Goal: Task Accomplishment & Management: Manage account settings

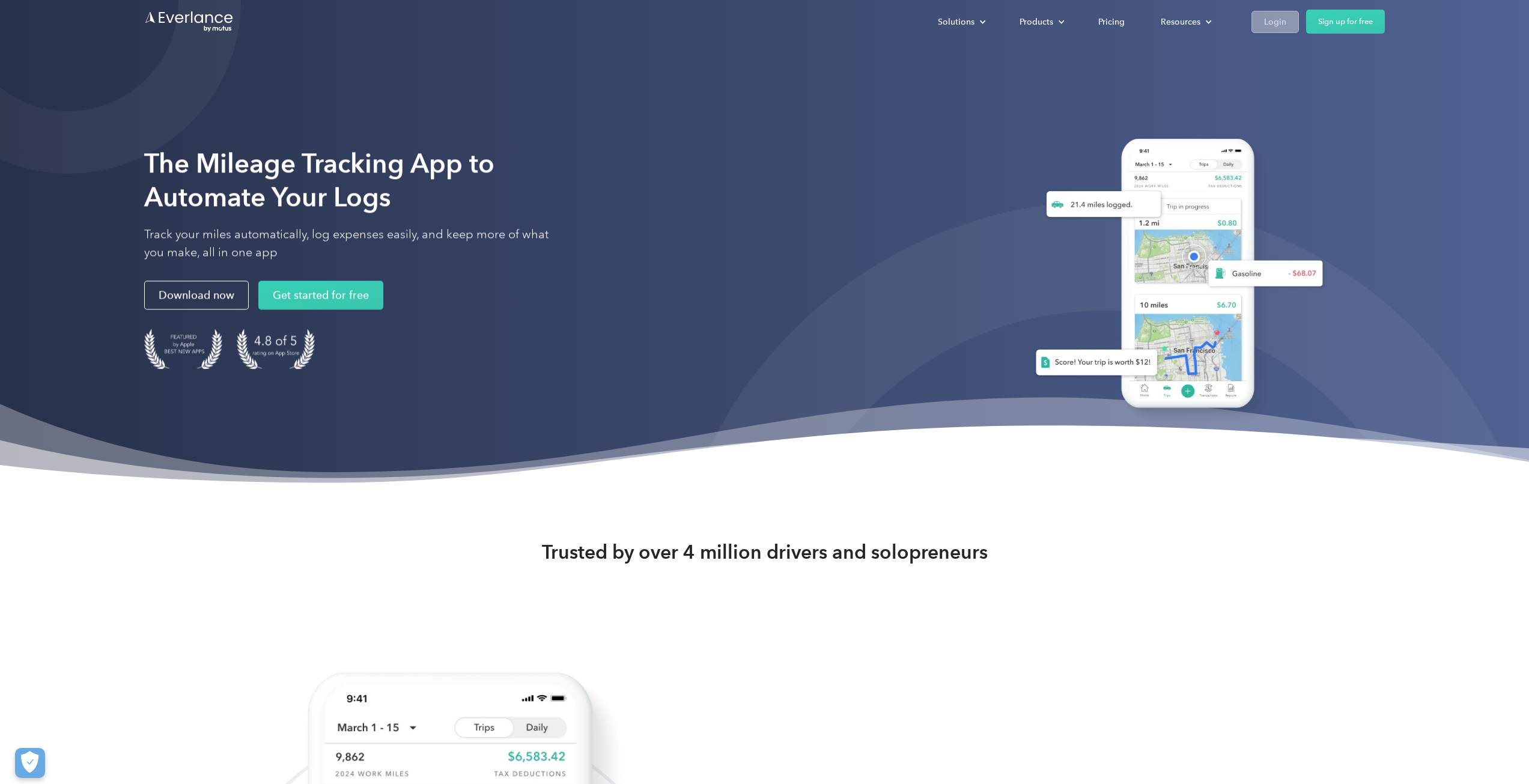
click at [1277, 20] on div "Login" at bounding box center [1275, 22] width 22 height 15
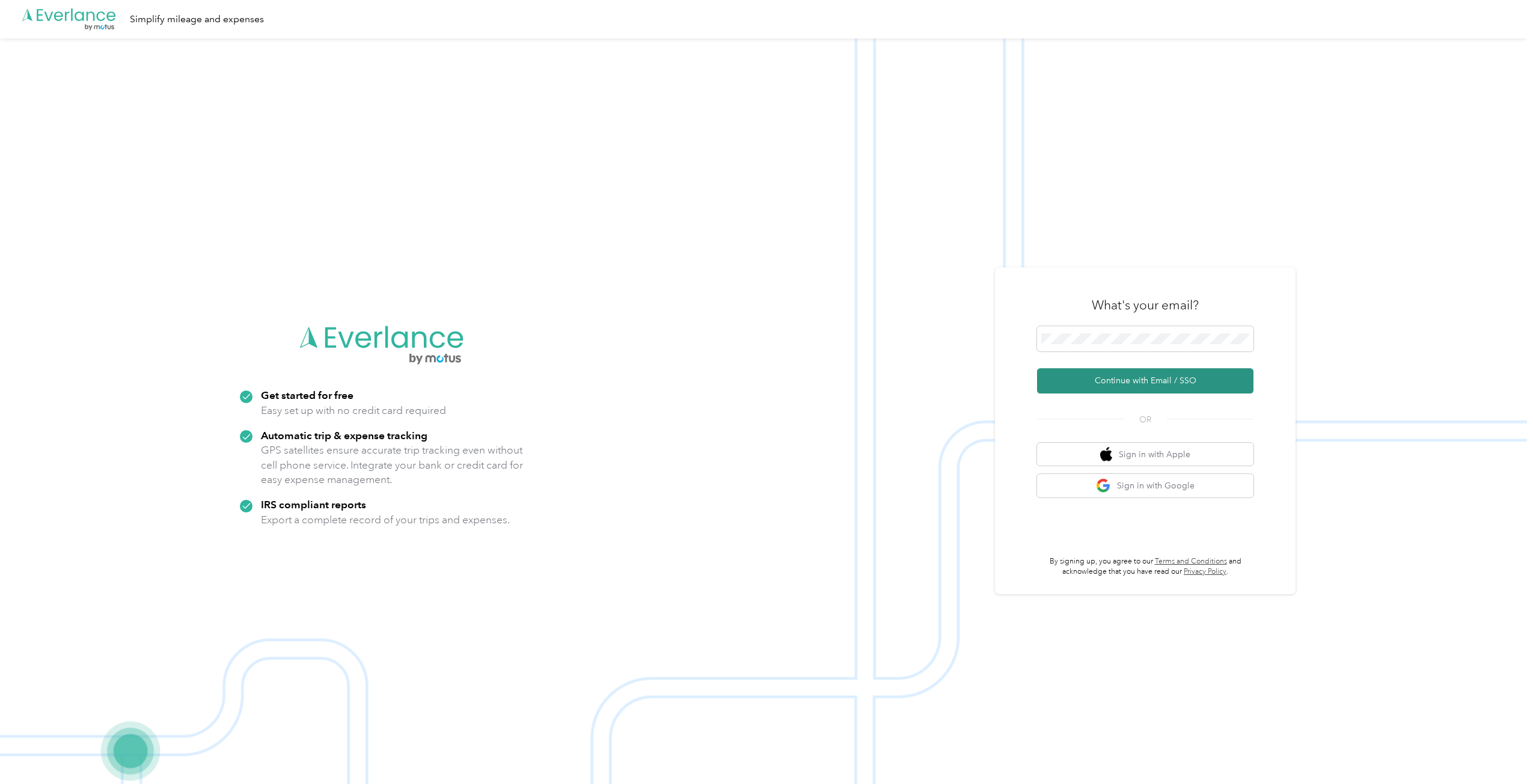
click at [1136, 378] on button "Continue with Email / SSO" at bounding box center [1145, 381] width 216 height 26
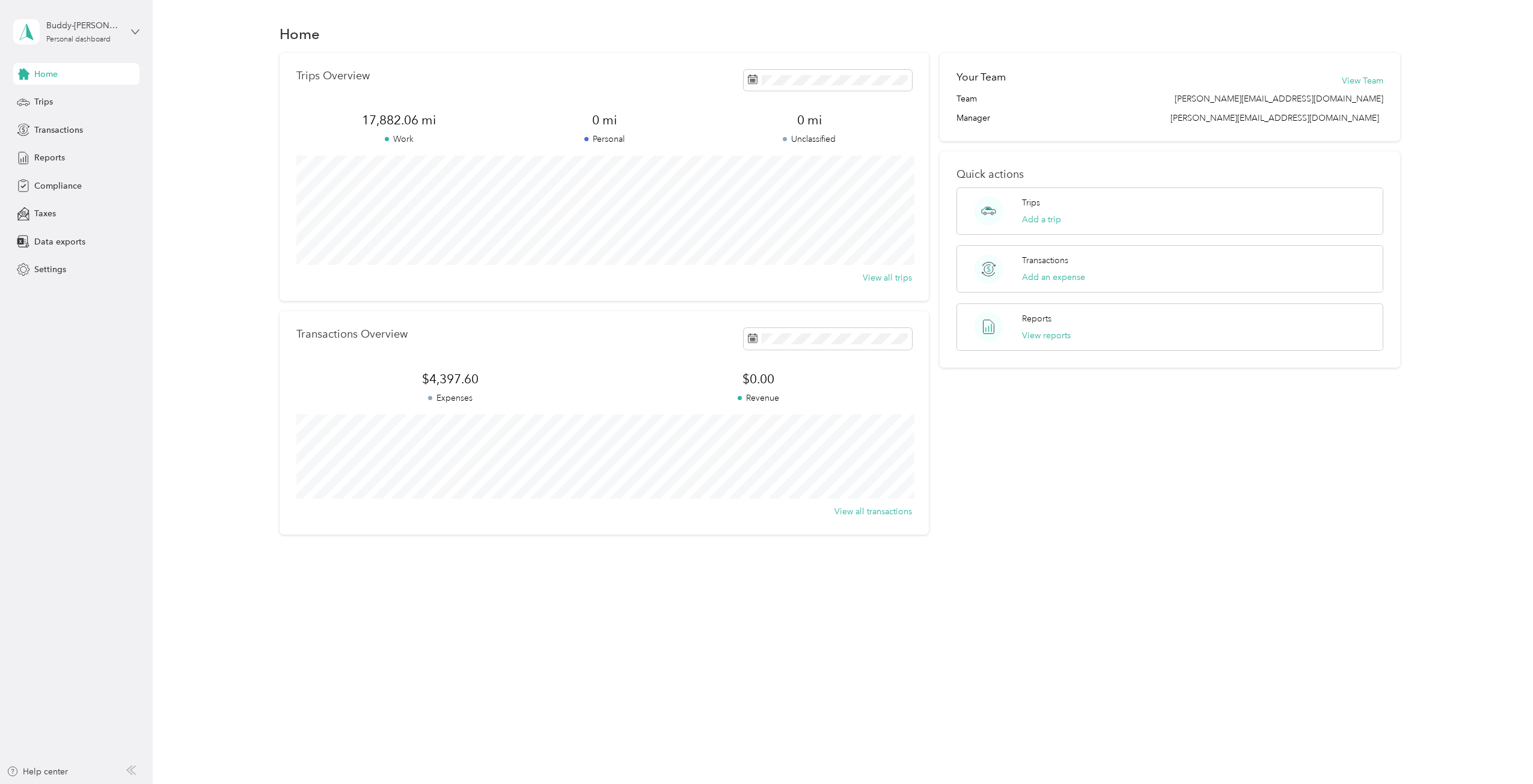
click at [131, 28] on icon at bounding box center [135, 32] width 9 height 9
click at [63, 153] on span "Reports" at bounding box center [50, 157] width 31 height 13
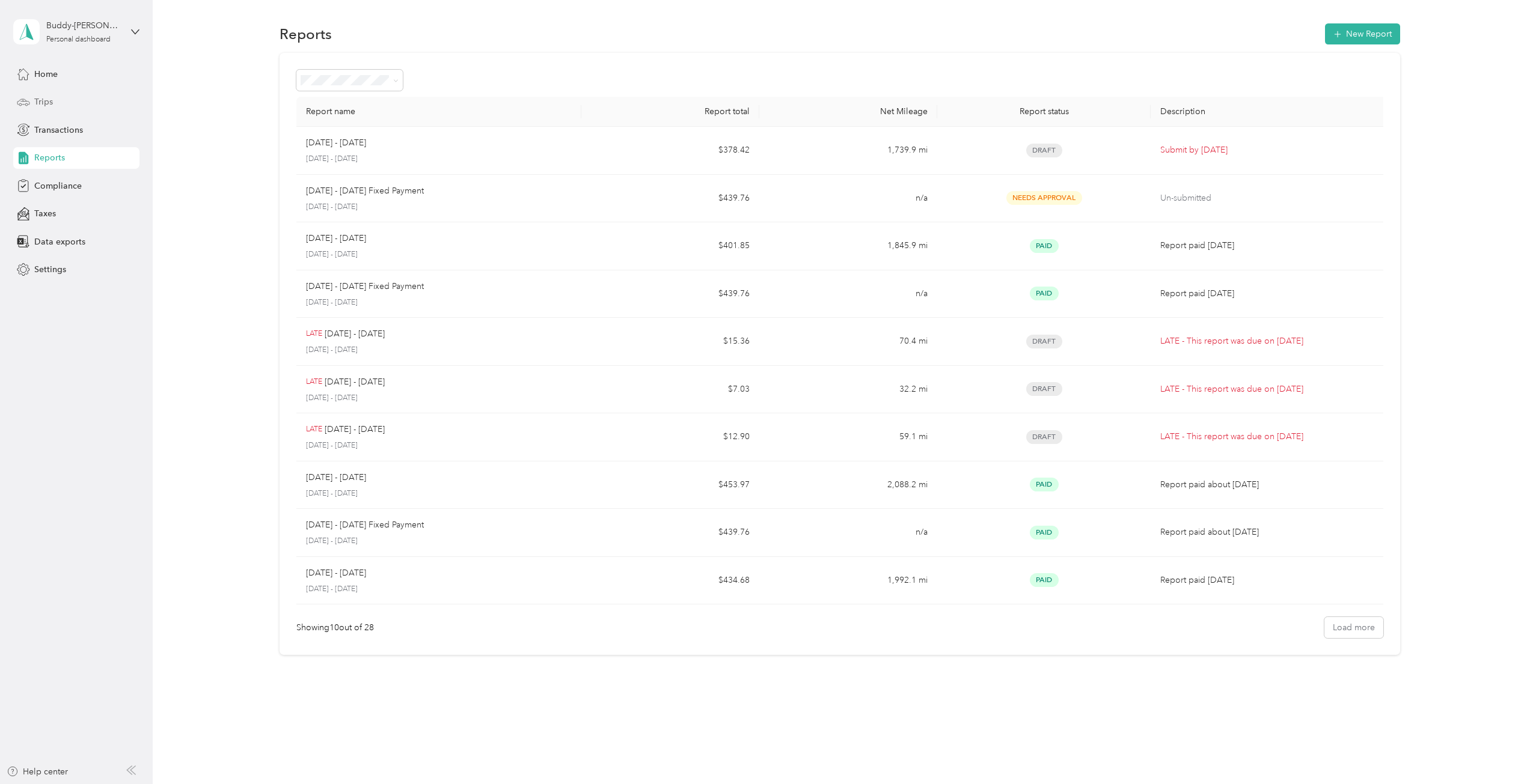
click at [36, 95] on div "Trips" at bounding box center [77, 102] width 127 height 22
